Goal: Transaction & Acquisition: Purchase product/service

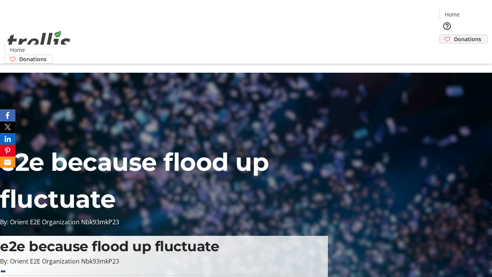
click at [454, 35] on span "Donations" at bounding box center [467, 39] width 27 height 8
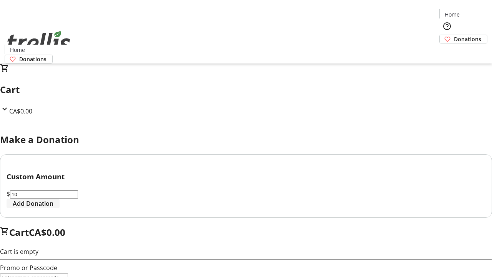
click at [53, 208] on span "Add Donation" at bounding box center [33, 203] width 41 height 9
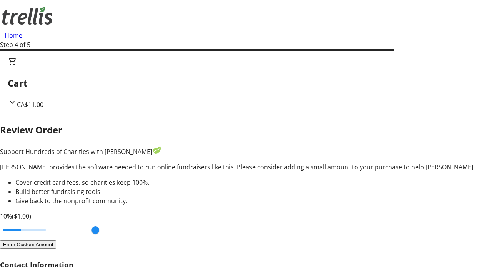
type input "20"
click at [54, 221] on input "Cover fees percentage" at bounding box center [24, 229] width 59 height 17
